Goal: Navigation & Orientation: Find specific page/section

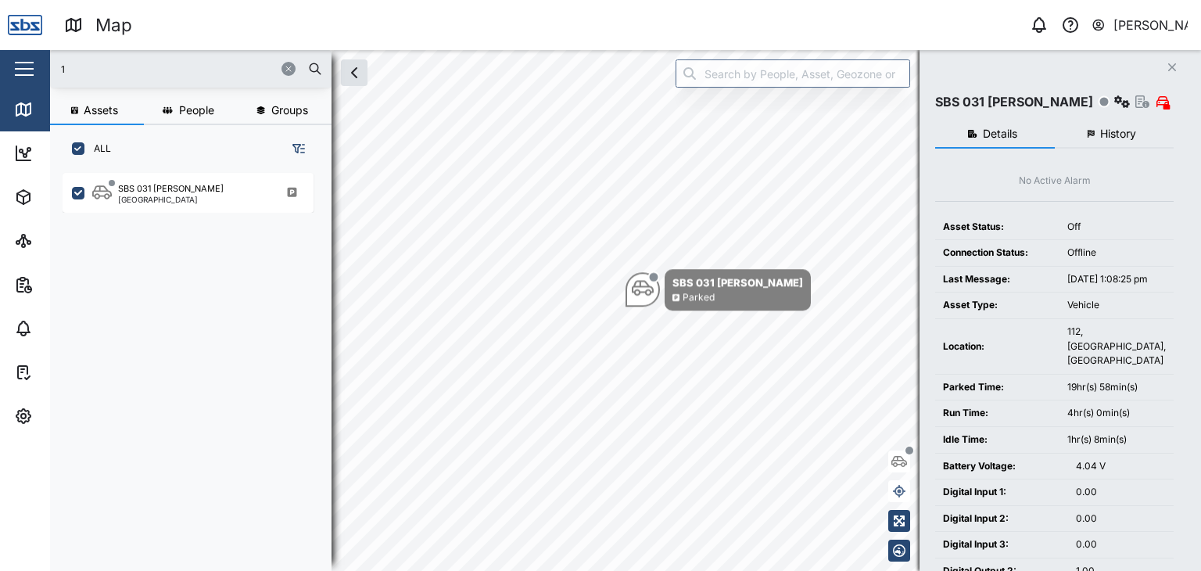
scroll to position [379, 244]
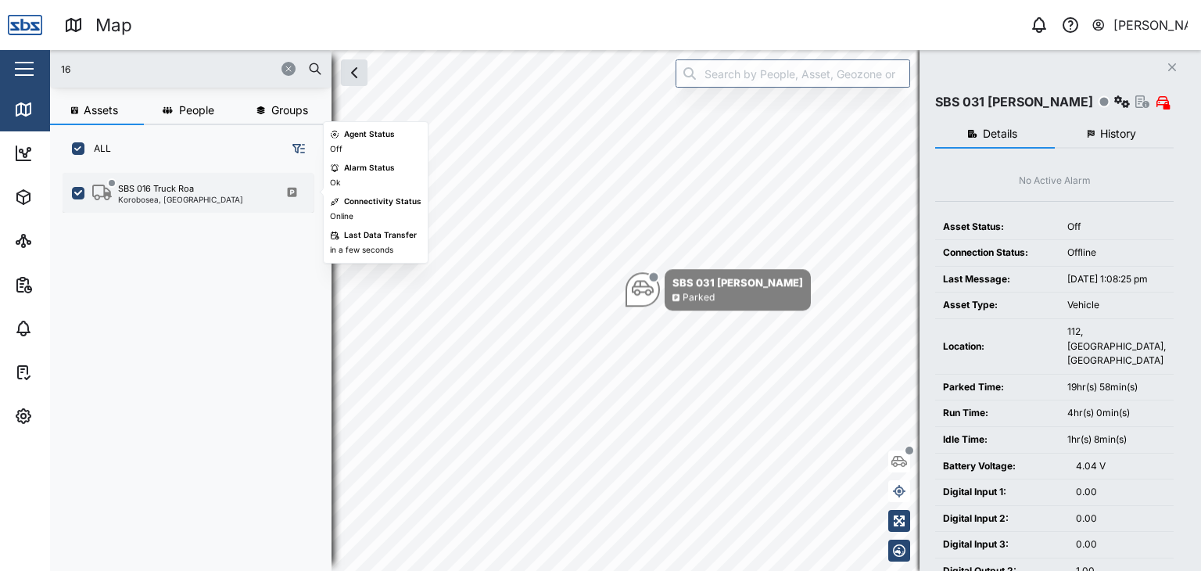
click at [149, 206] on div "SBS 016 Truck Roa Korobosea, [GEOGRAPHIC_DATA]" at bounding box center [188, 193] width 251 height 40
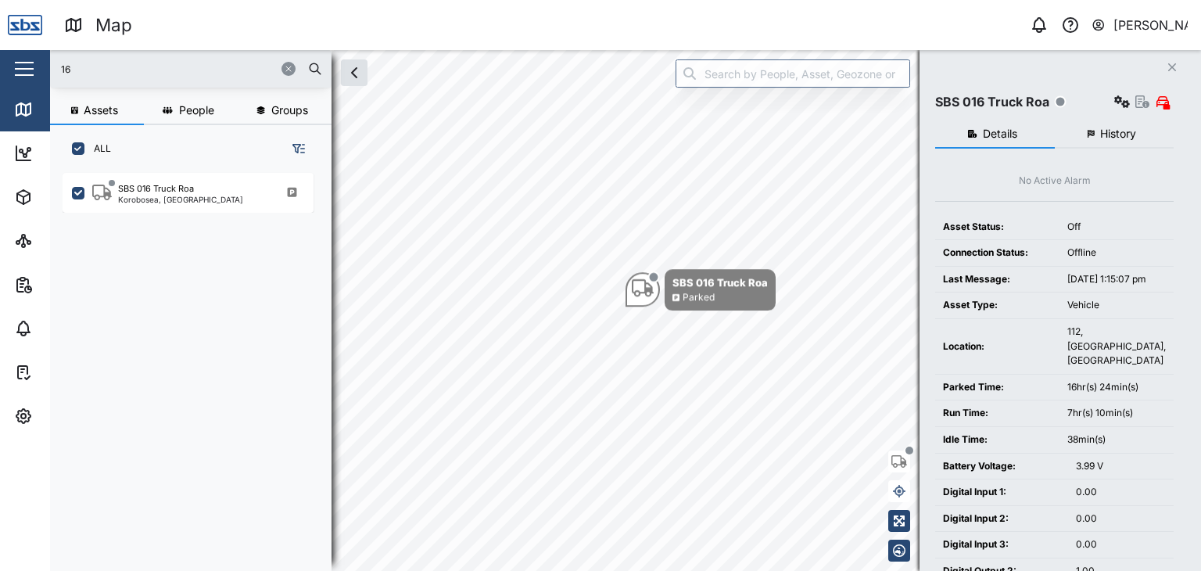
drag, startPoint x: 88, startPoint y: 75, endPoint x: 53, endPoint y: 75, distance: 34.4
click at [53, 75] on div "16" at bounding box center [191, 69] width 282 height 38
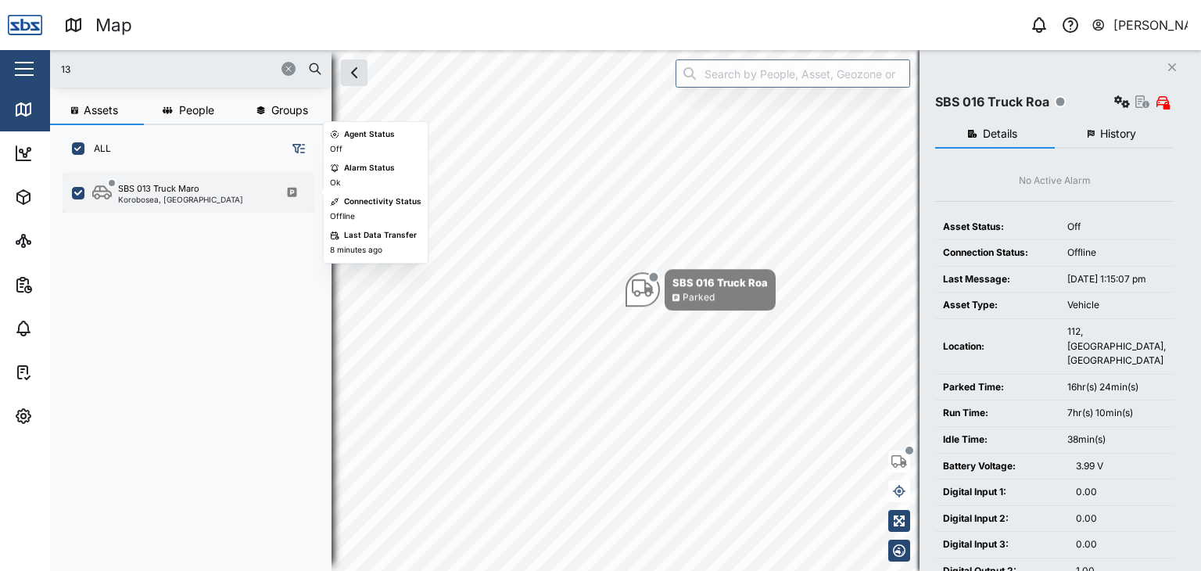
click at [203, 210] on div "SBS 013 Truck Maro Korobosea, Port Moresby" at bounding box center [188, 193] width 251 height 40
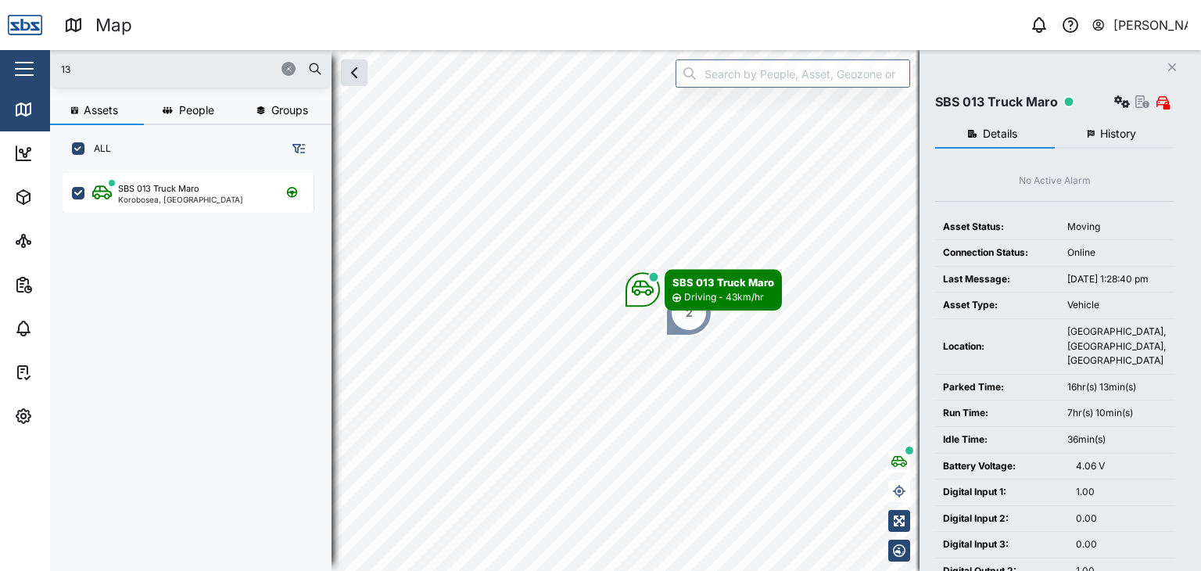
drag, startPoint x: 94, startPoint y: 63, endPoint x: 9, endPoint y: 49, distance: 85.6
click at [9, 49] on div "Map 0 Vijay Kumar Close Map Dashboard Assets ATS Camera Generator Personnel Tan…" at bounding box center [600, 285] width 1201 height 571
type input "16"
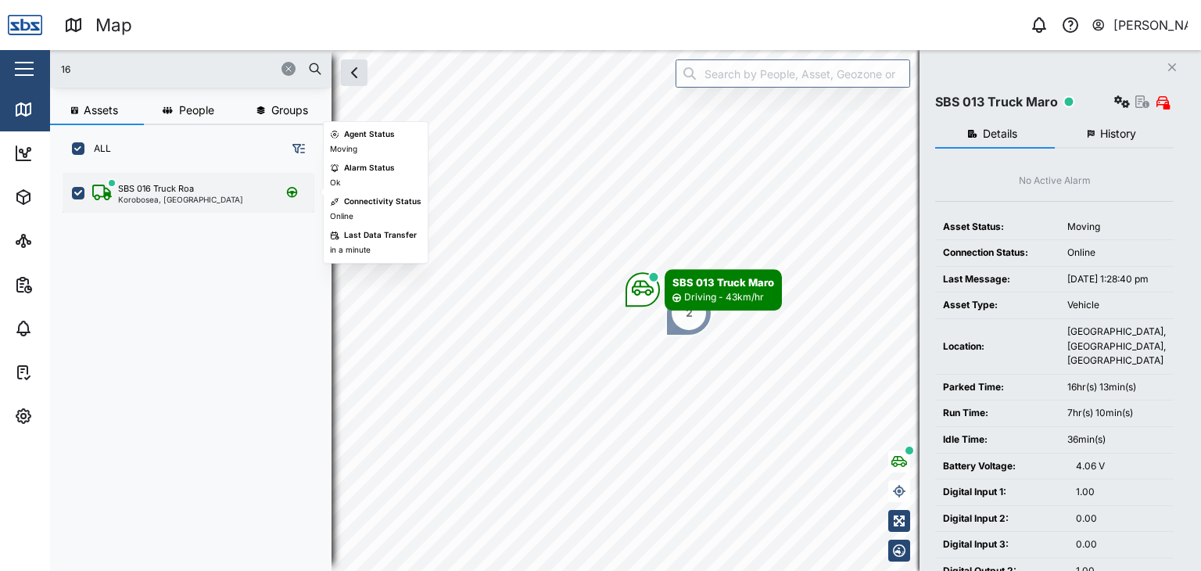
click at [132, 190] on div "SBS 016 Truck Roa" at bounding box center [156, 188] width 76 height 13
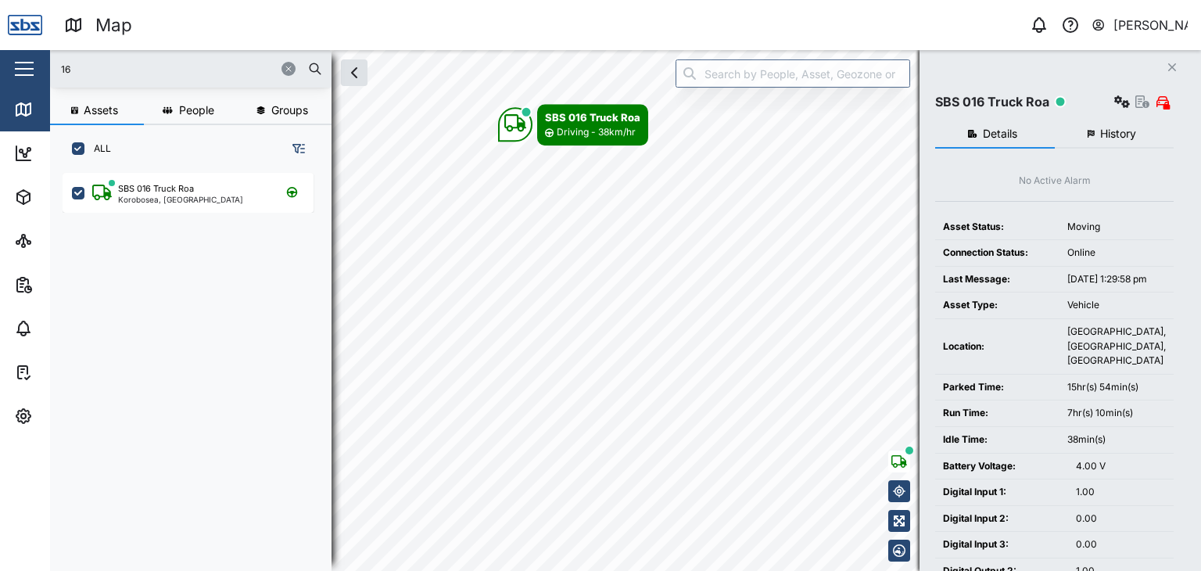
click at [474, 48] on div "Map 0 Vijay Kumar Close Map Dashboard Assets ATS Camera Generator Personnel Tan…" at bounding box center [600, 285] width 1201 height 571
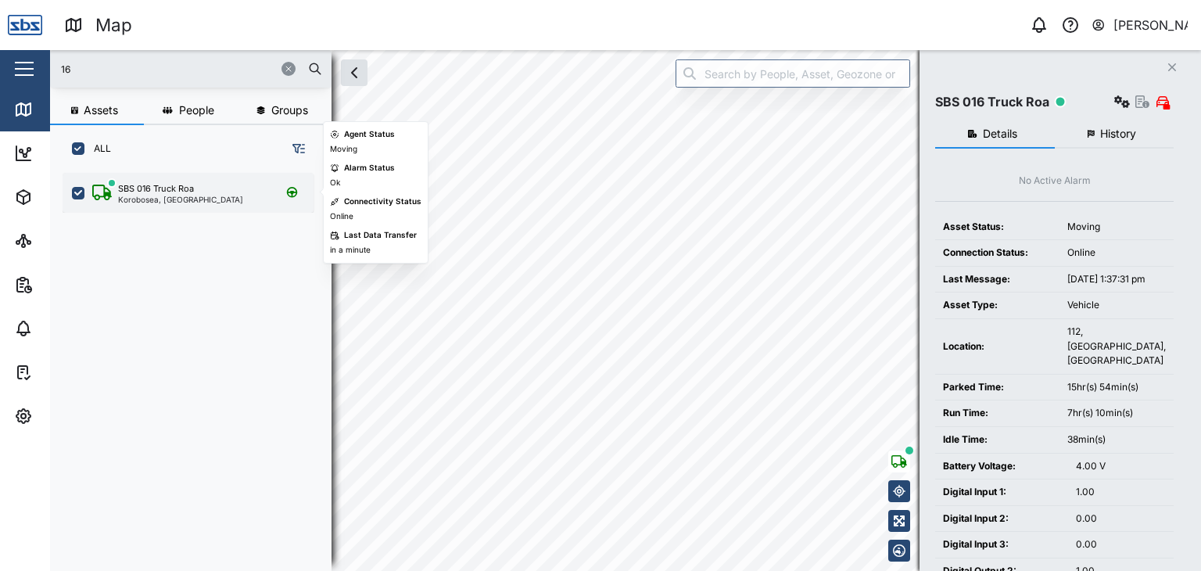
click at [162, 202] on div "Korobosea, [GEOGRAPHIC_DATA]" at bounding box center [180, 200] width 125 height 8
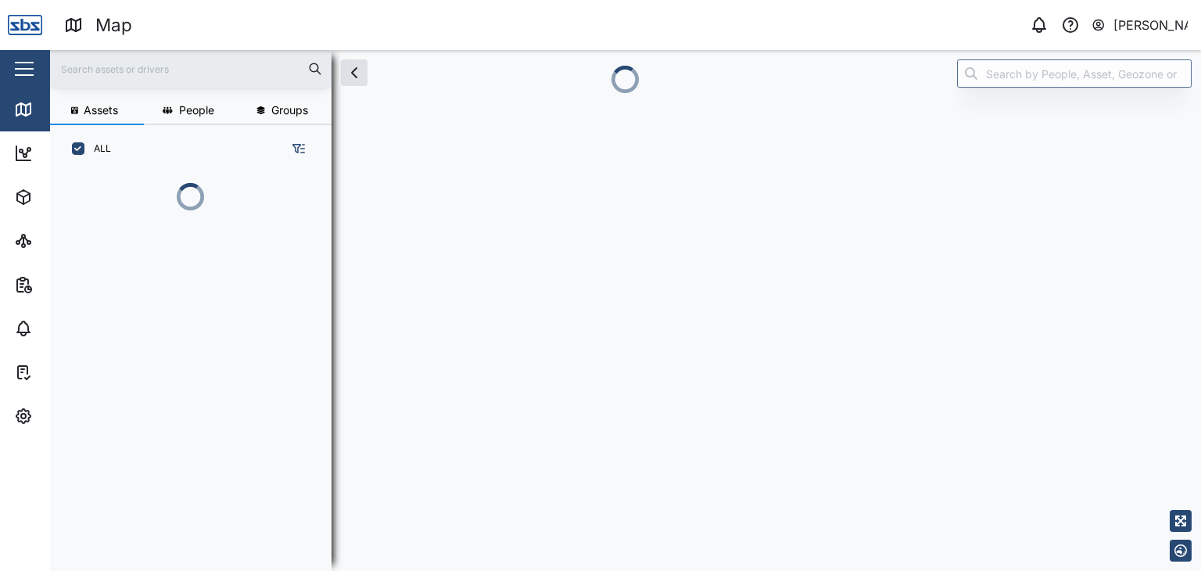
scroll to position [379, 244]
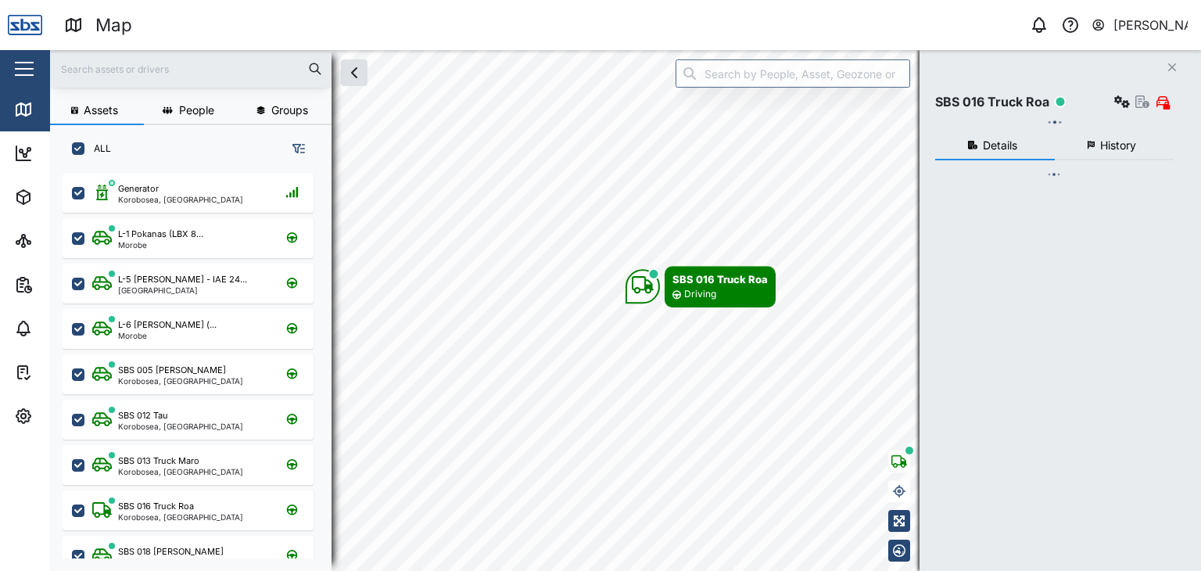
checkbox input "true"
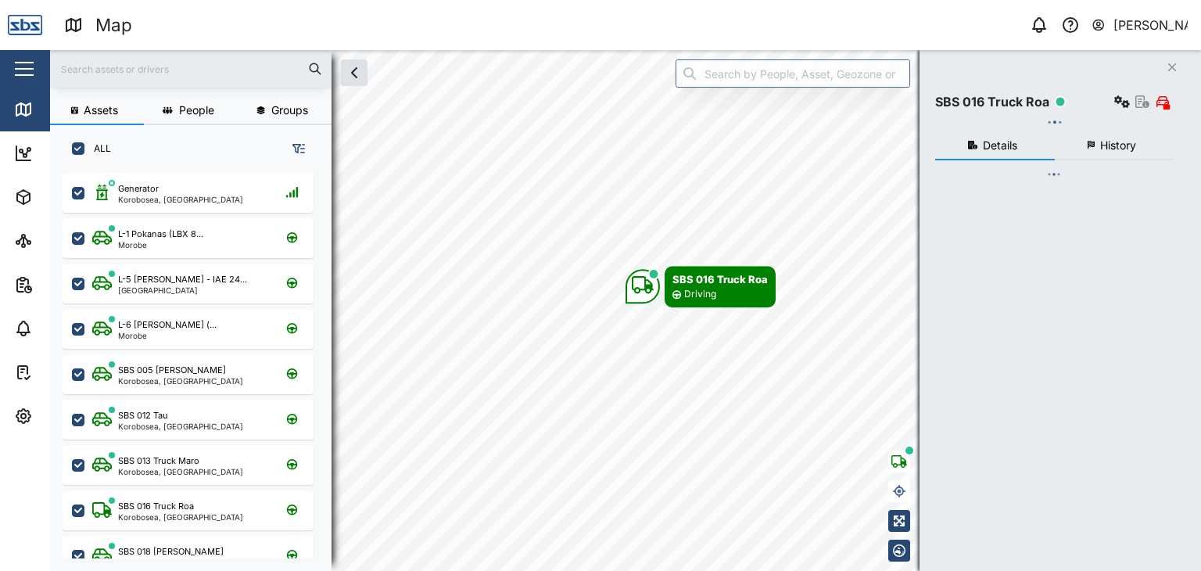
checkbox input "true"
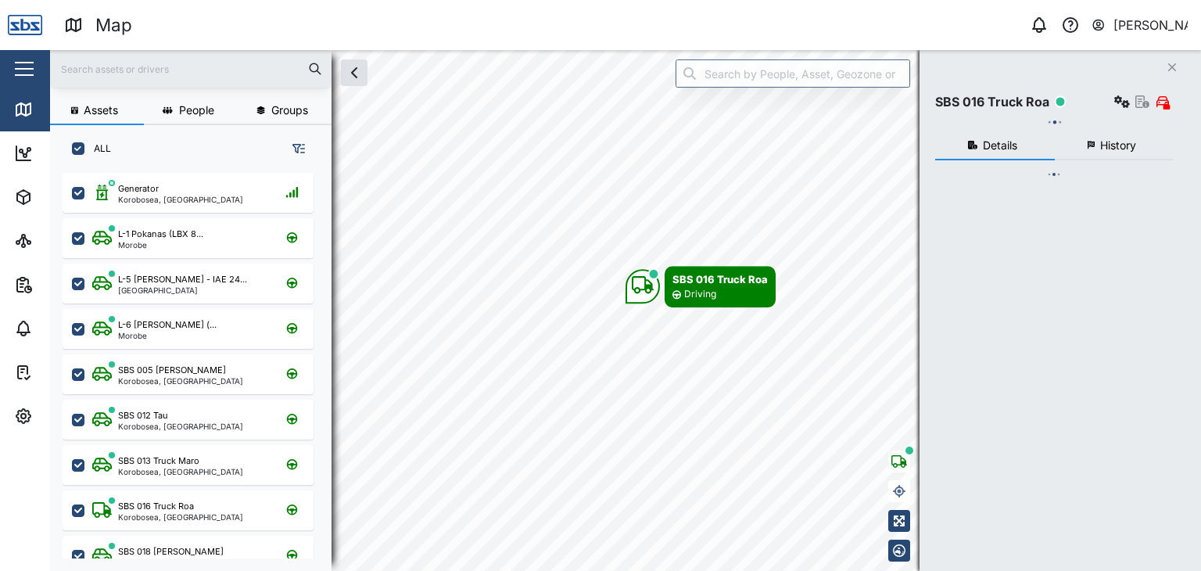
checkbox input "true"
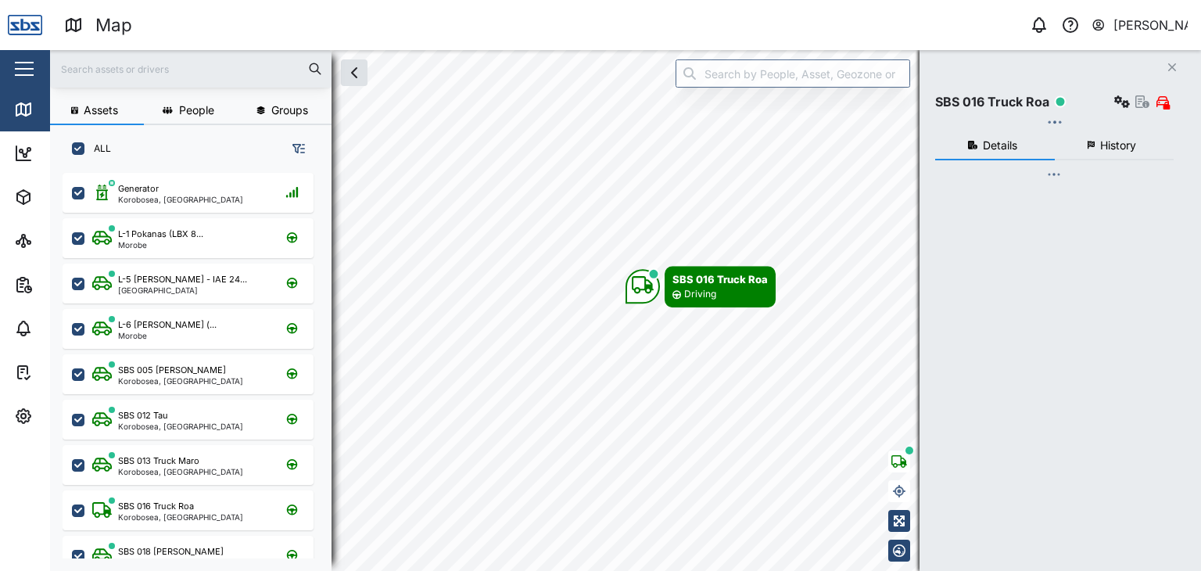
checkbox input "true"
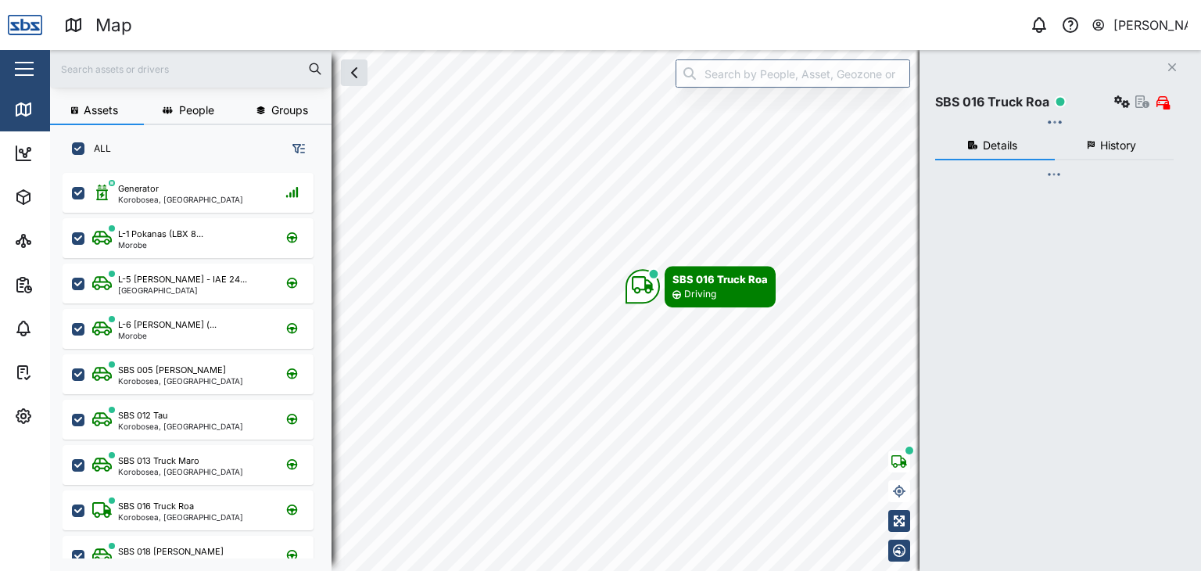
checkbox input "true"
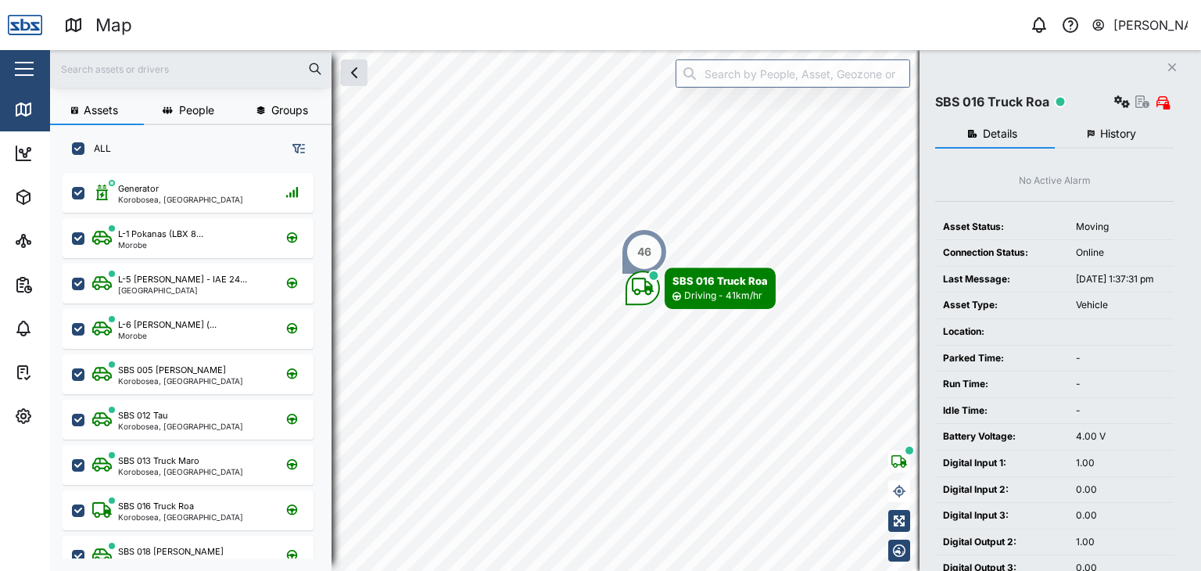
scroll to position [0, 0]
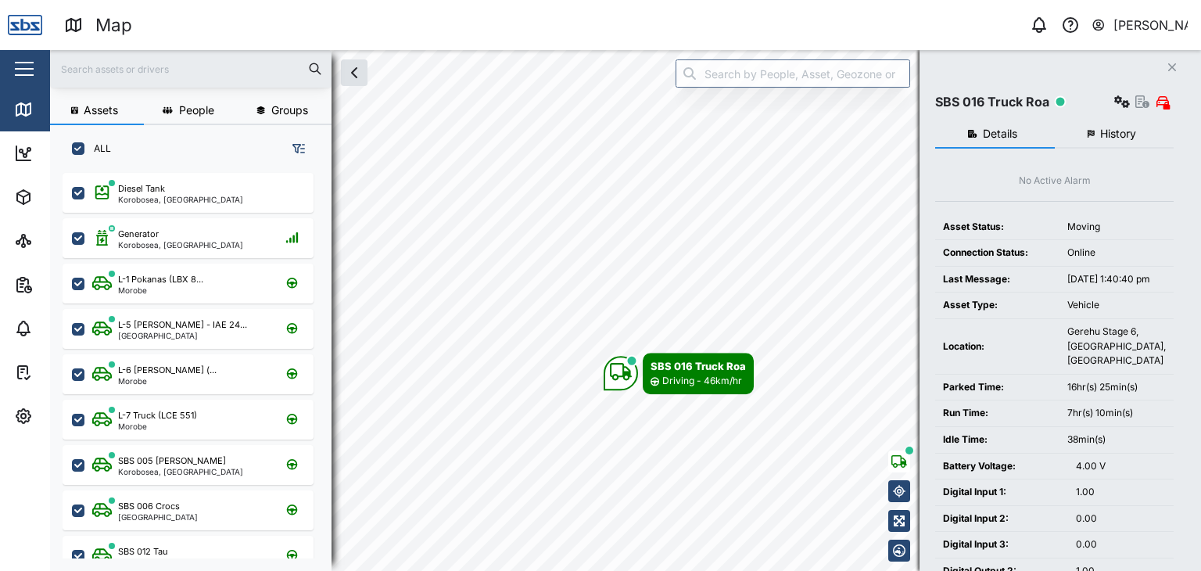
click at [105, 69] on input "text" at bounding box center [190, 68] width 263 height 23
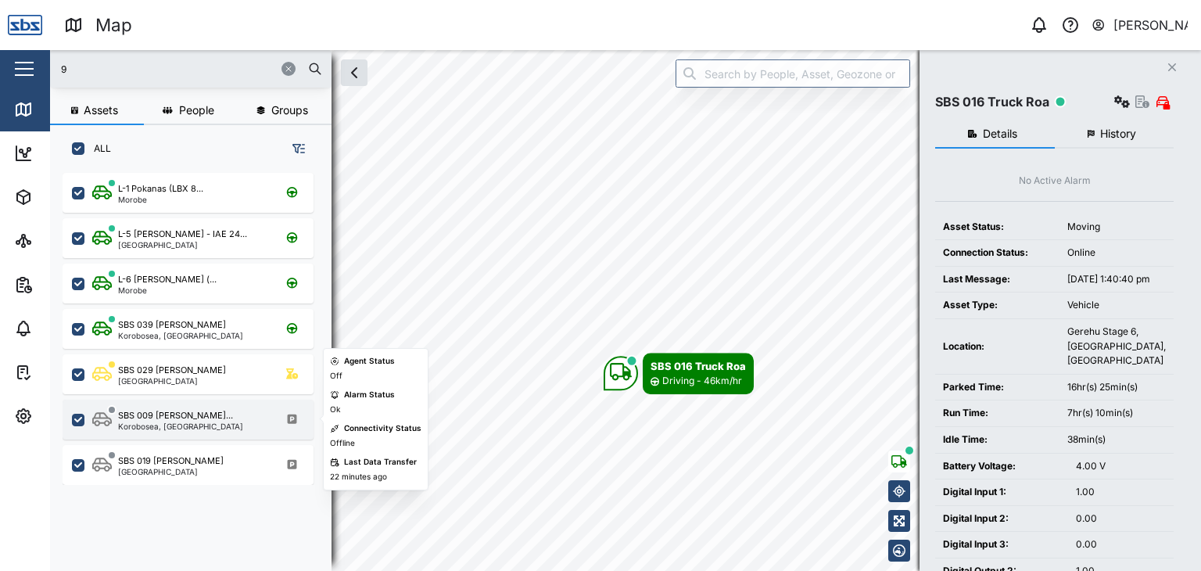
click at [169, 430] on div "SBS 009 [PERSON_NAME]... [GEOGRAPHIC_DATA], [GEOGRAPHIC_DATA]" at bounding box center [188, 420] width 251 height 40
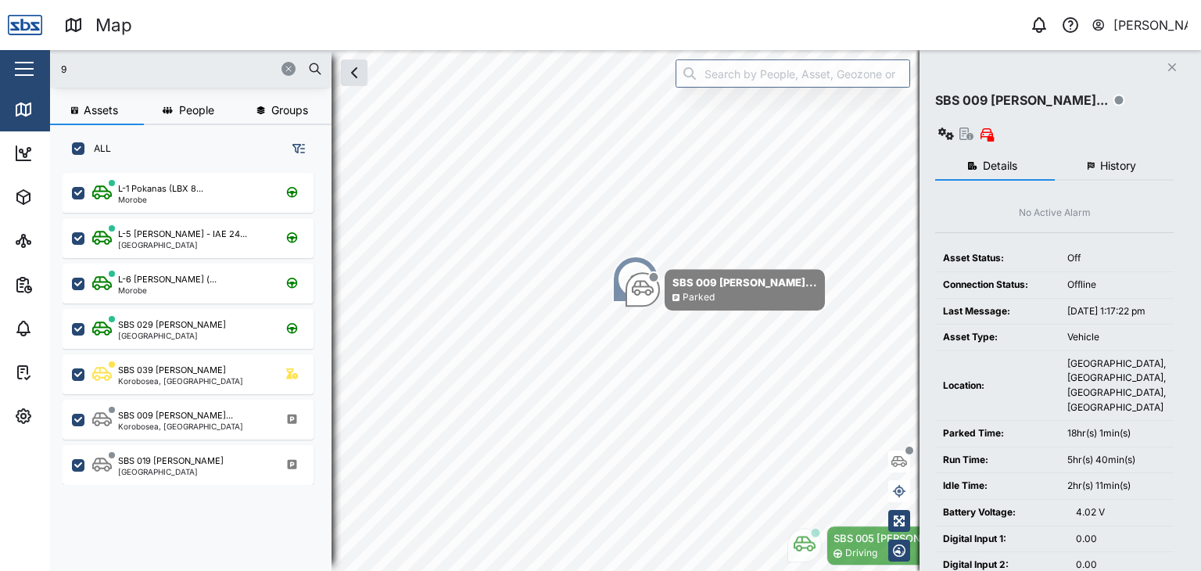
drag, startPoint x: 97, startPoint y: 72, endPoint x: 59, endPoint y: 69, distance: 38.4
click at [59, 69] on div "9" at bounding box center [191, 69] width 282 height 38
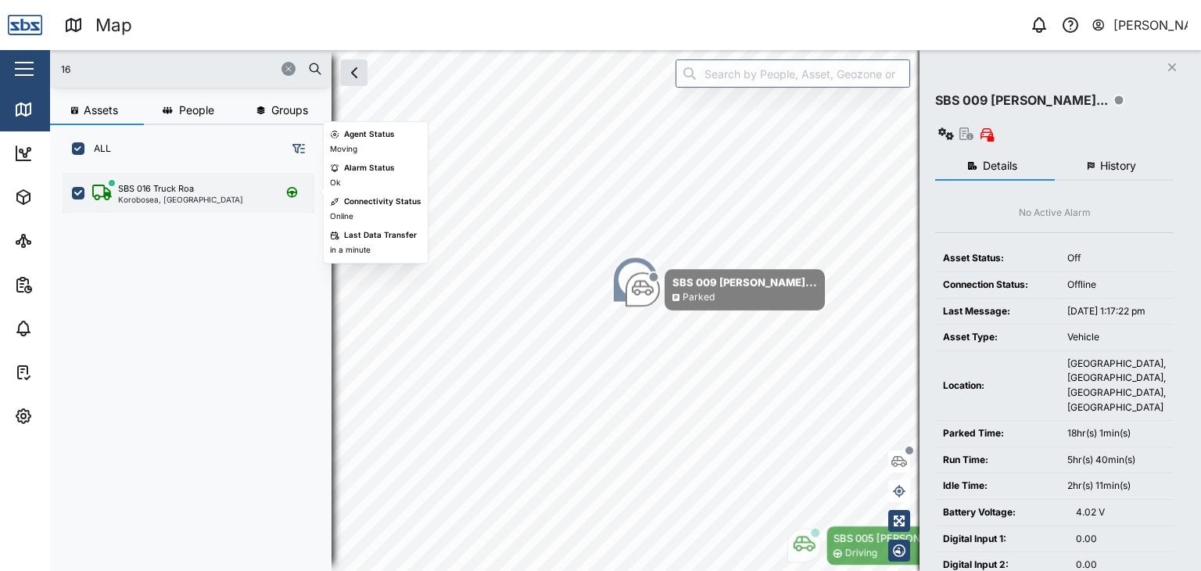
click at [145, 203] on div "Korobosea, [GEOGRAPHIC_DATA]" at bounding box center [180, 200] width 125 height 8
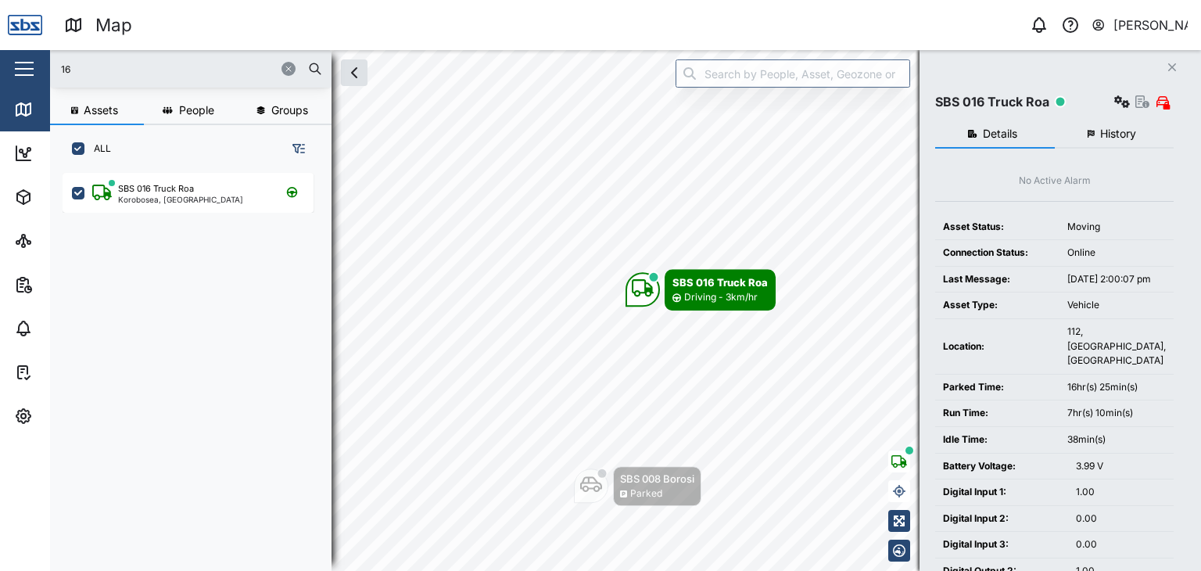
drag, startPoint x: 76, startPoint y: 66, endPoint x: 53, endPoint y: 67, distance: 22.7
click at [53, 67] on div "16" at bounding box center [191, 69] width 282 height 38
type input "14"
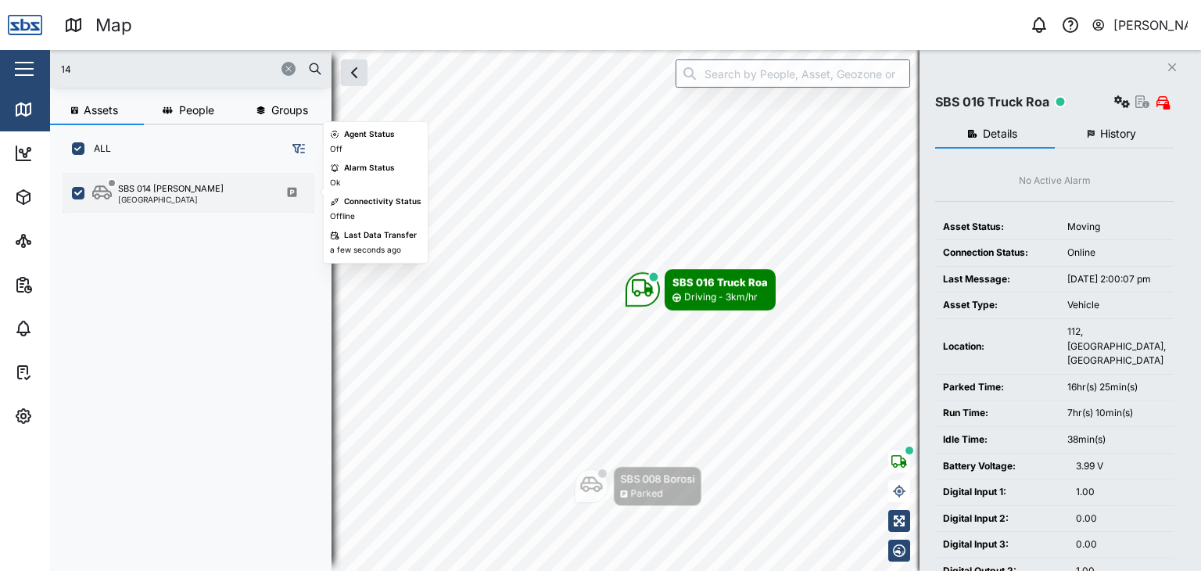
click at [144, 191] on div "SBS 014 [PERSON_NAME]" at bounding box center [171, 188] width 106 height 13
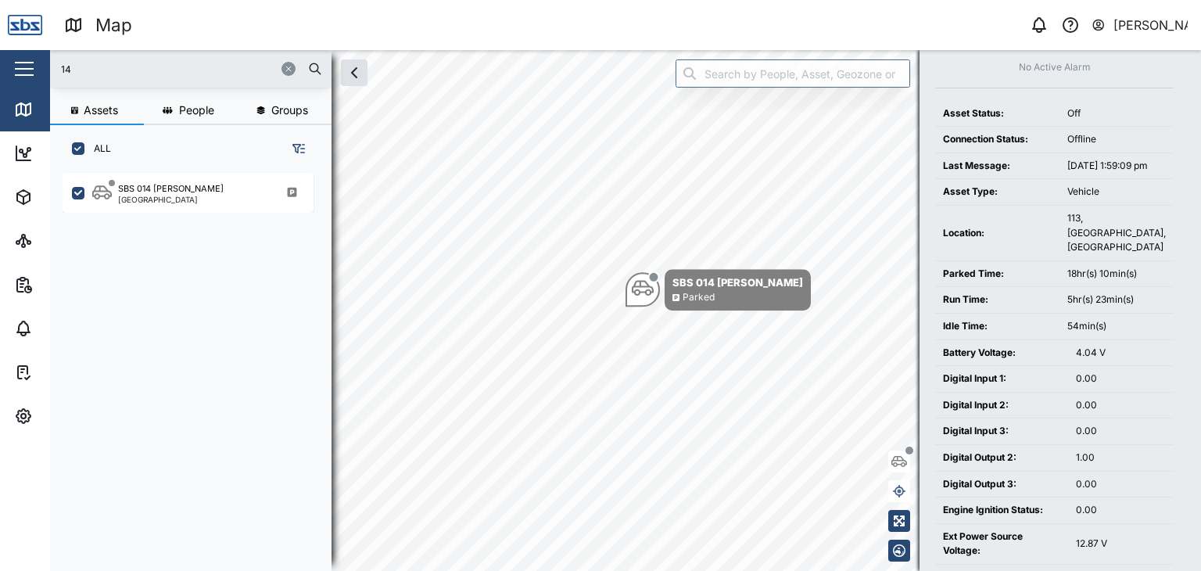
scroll to position [156, 0]
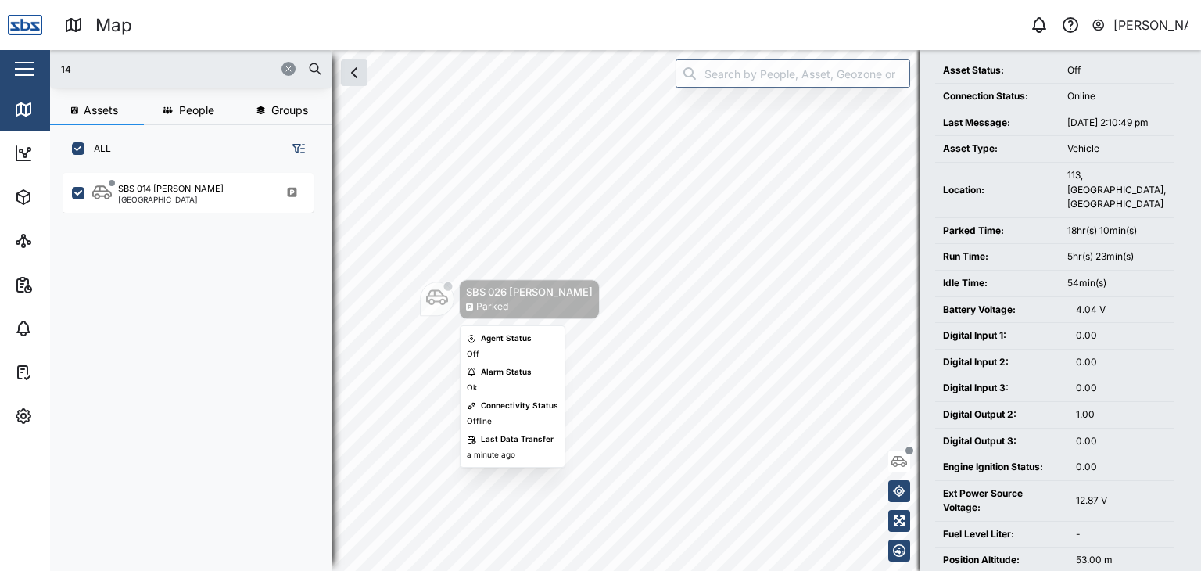
drag, startPoint x: 467, startPoint y: 339, endPoint x: 558, endPoint y: 310, distance: 95.0
click at [558, 310] on body "Map 0 [PERSON_NAME] Close Map Dashboard Assets ATS Camera Generator Personnel T…" at bounding box center [600, 285] width 1201 height 571
